Goal: Information Seeking & Learning: Learn about a topic

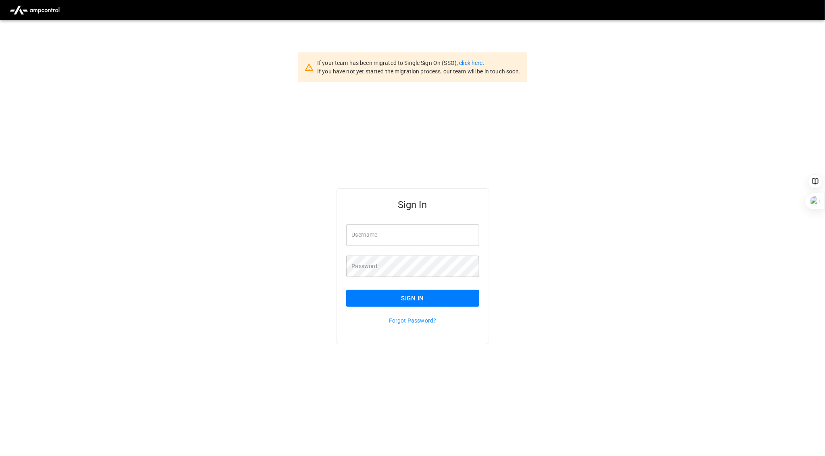
click at [376, 230] on input "Username" at bounding box center [412, 234] width 133 height 21
type input "**********"
click at [394, 299] on button "Sign In" at bounding box center [412, 298] width 133 height 17
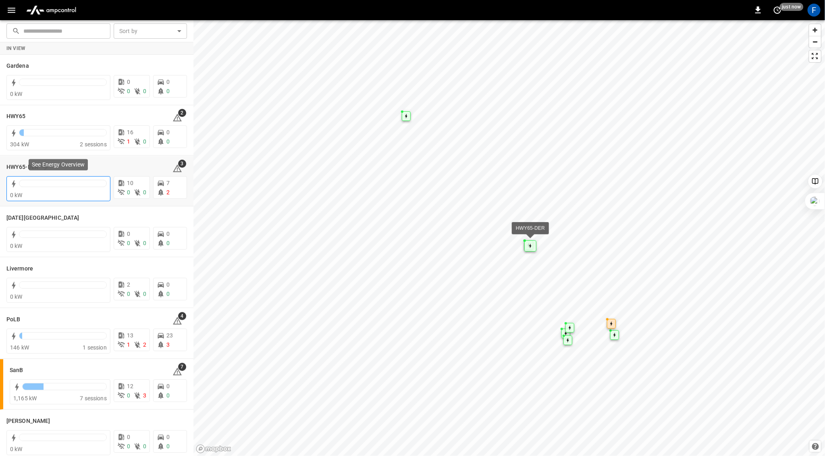
click at [46, 185] on div at bounding box center [63, 183] width 88 height 7
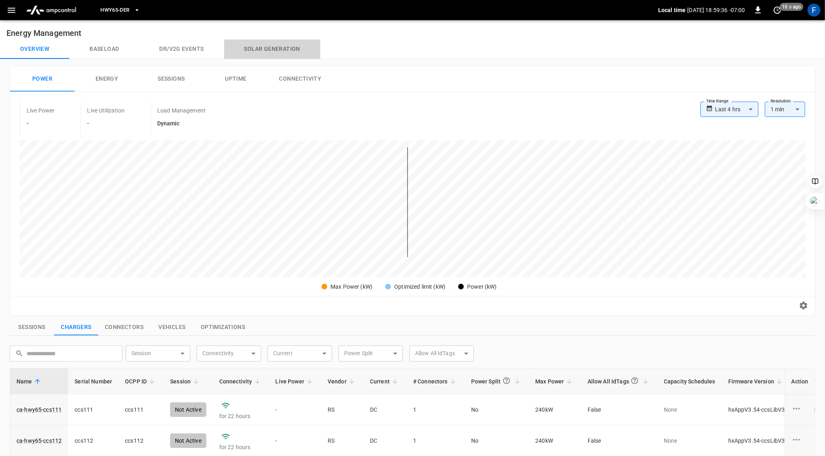
click at [269, 48] on button "Solar generation" at bounding box center [272, 48] width 96 height 19
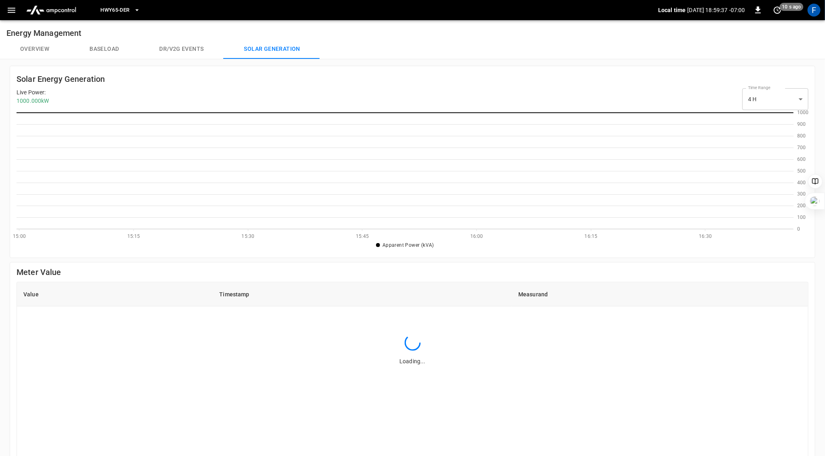
scroll to position [0, 0]
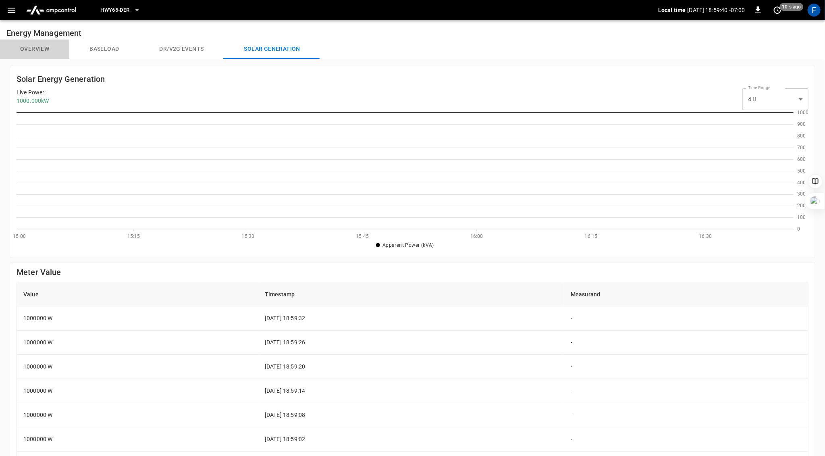
click at [31, 50] on button "Overview" at bounding box center [34, 48] width 69 height 19
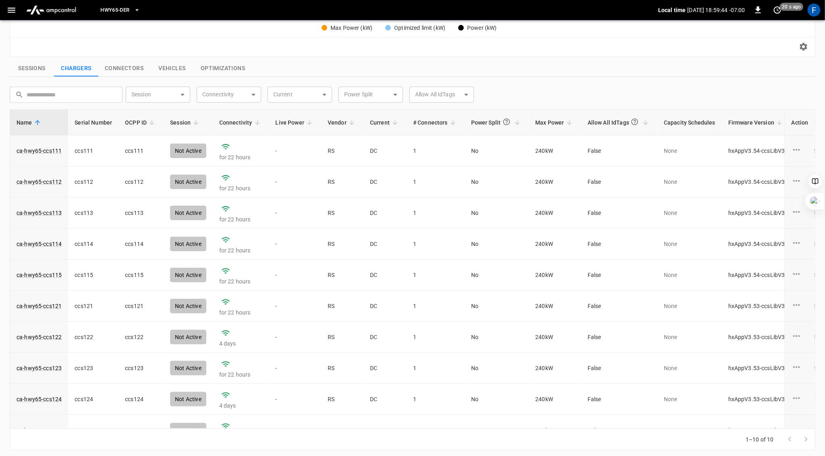
scroll to position [17, 0]
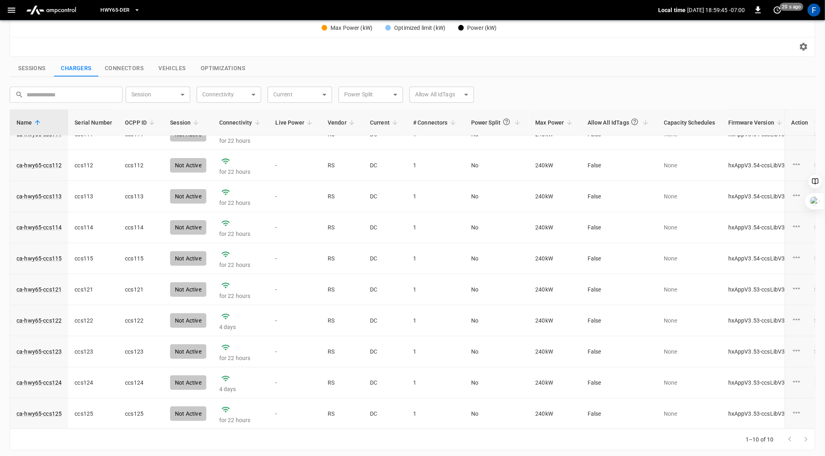
click at [28, 67] on button "Sessions" at bounding box center [32, 68] width 44 height 17
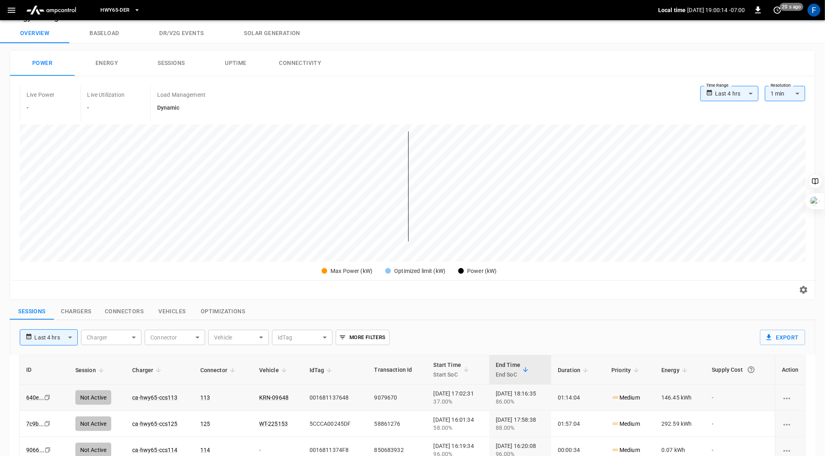
scroll to position [0, 0]
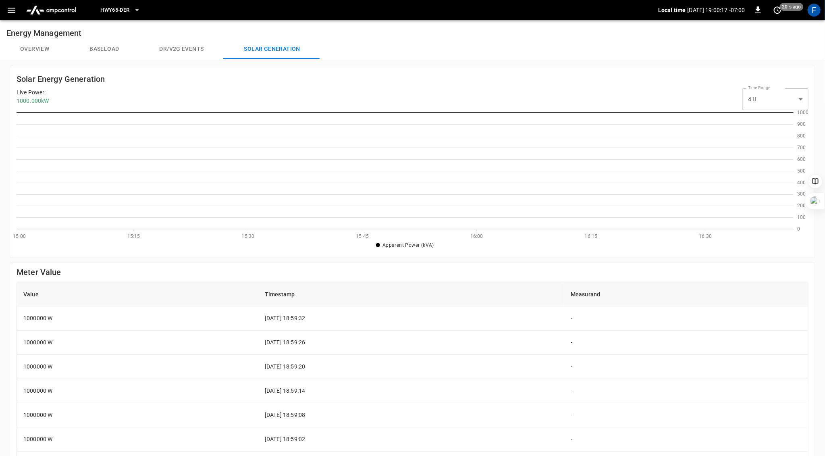
scroll to position [117, 777]
